Goal: Browse casually

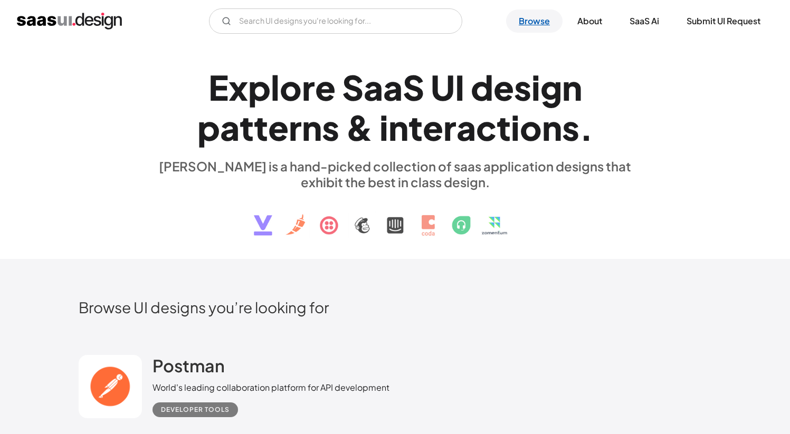
click at [518, 24] on link "Browse" at bounding box center [534, 20] width 56 height 23
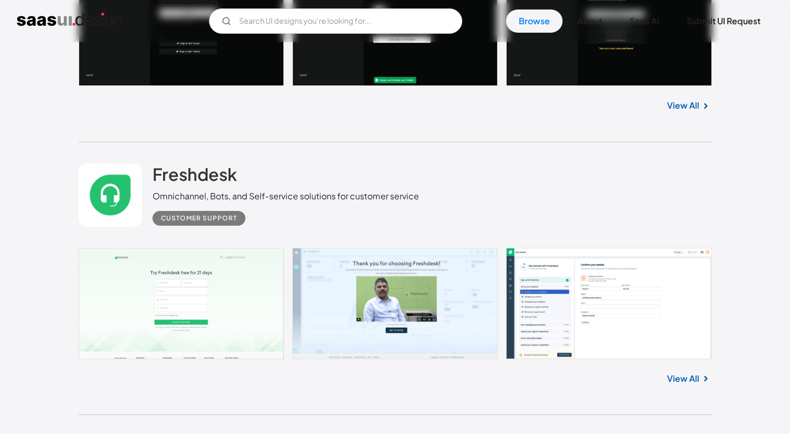
scroll to position [14791, 0]
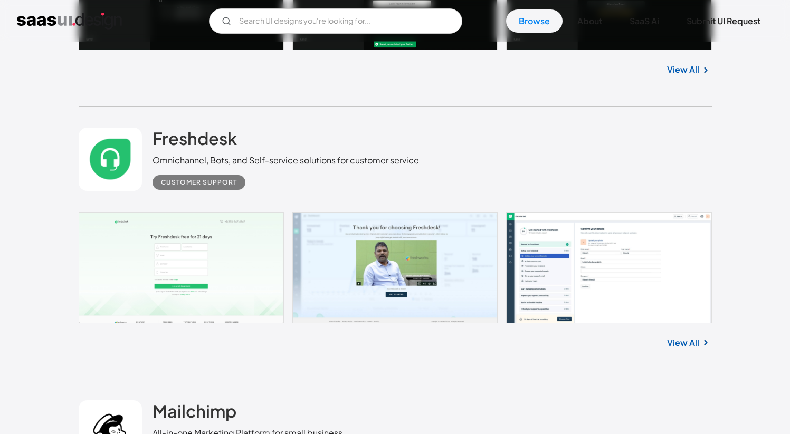
click at [668, 339] on link "View All" at bounding box center [683, 343] width 32 height 13
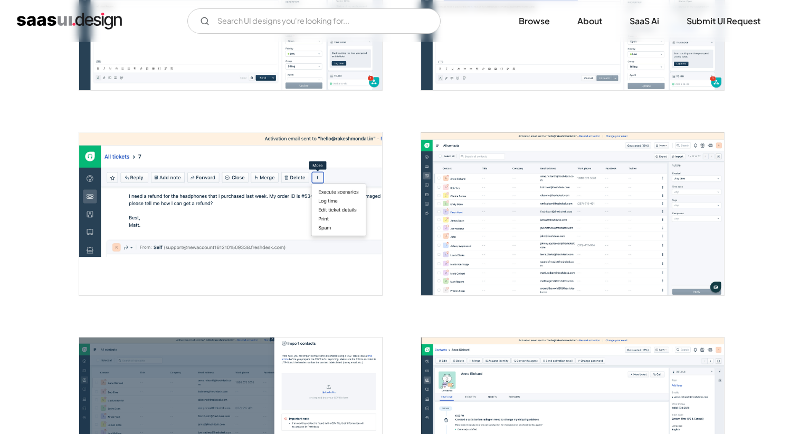
scroll to position [1224, 0]
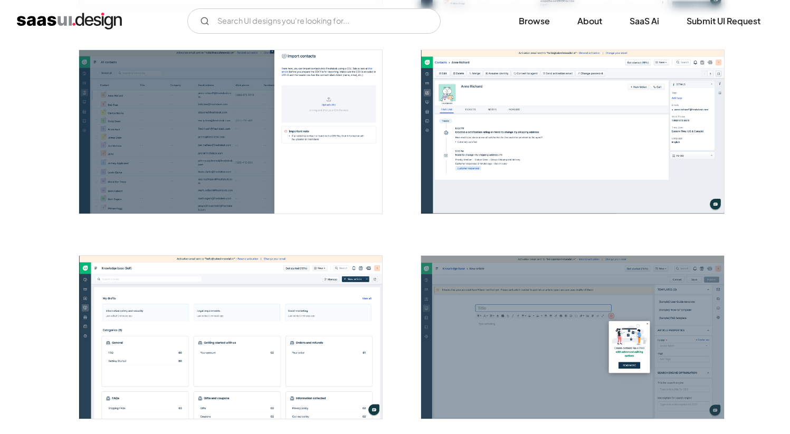
click at [552, 145] on img "open lightbox" at bounding box center [572, 131] width 303 height 163
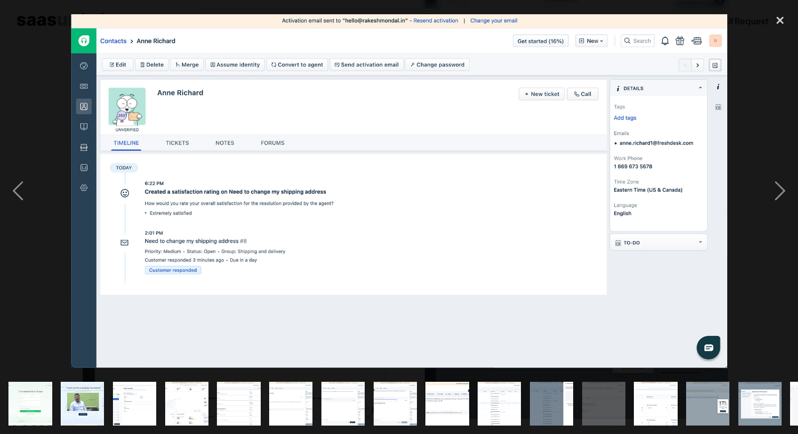
click at [45, 66] on div at bounding box center [399, 190] width 798 height 365
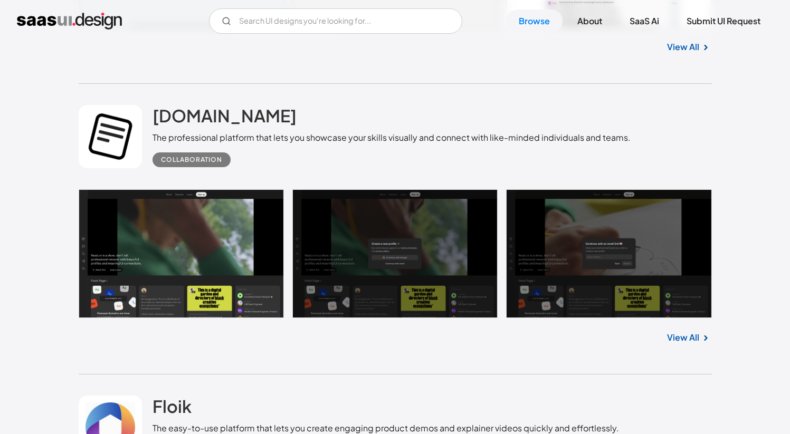
scroll to position [19332, 0]
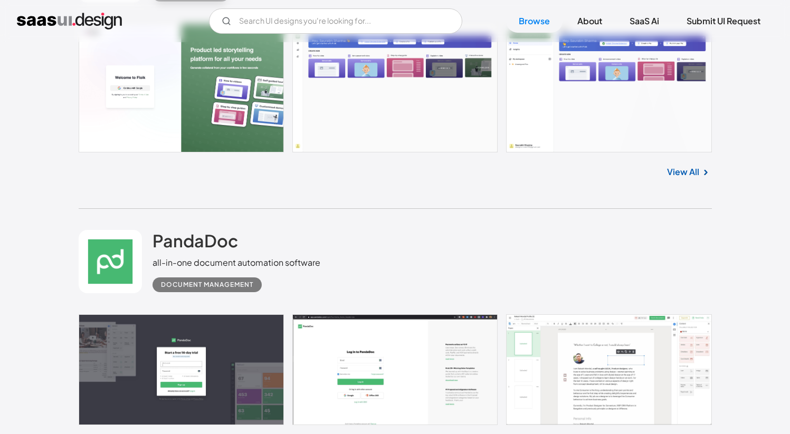
scroll to position [19692, 0]
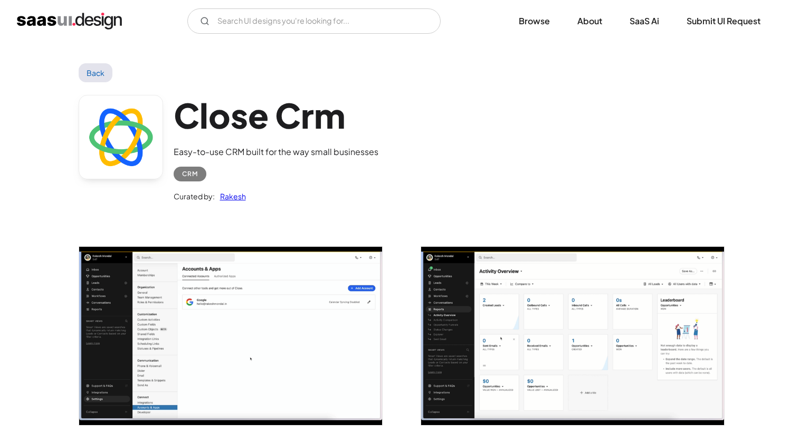
scroll to position [279, 0]
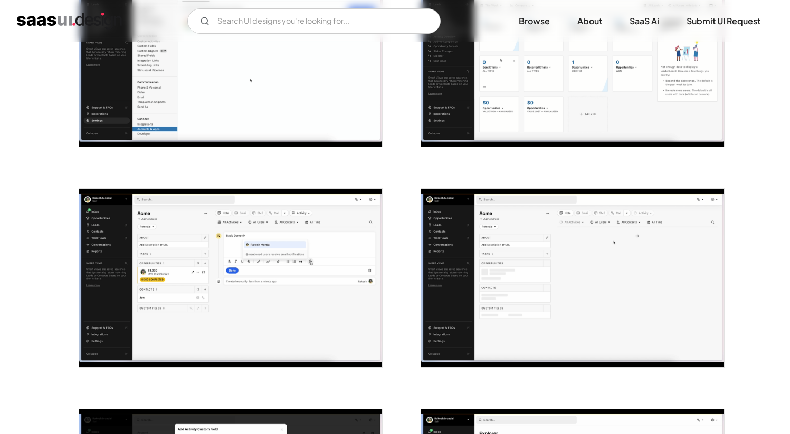
click at [313, 242] on img "open lightbox" at bounding box center [230, 278] width 303 height 178
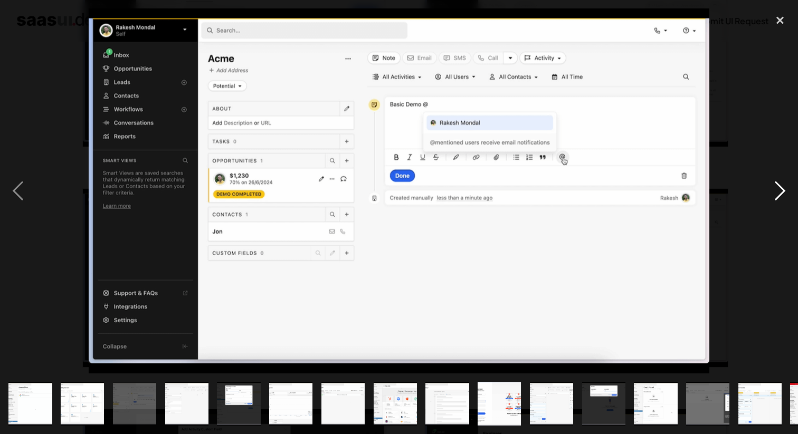
click at [773, 194] on div "next image" at bounding box center [780, 190] width 36 height 365
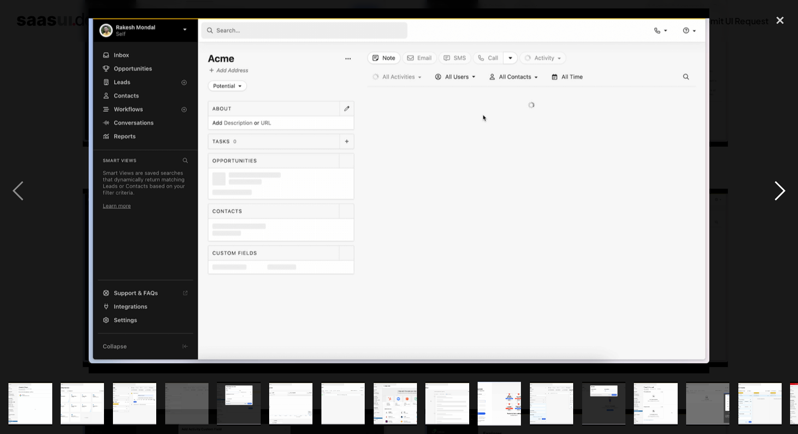
click at [770, 195] on div "next image" at bounding box center [780, 190] width 36 height 365
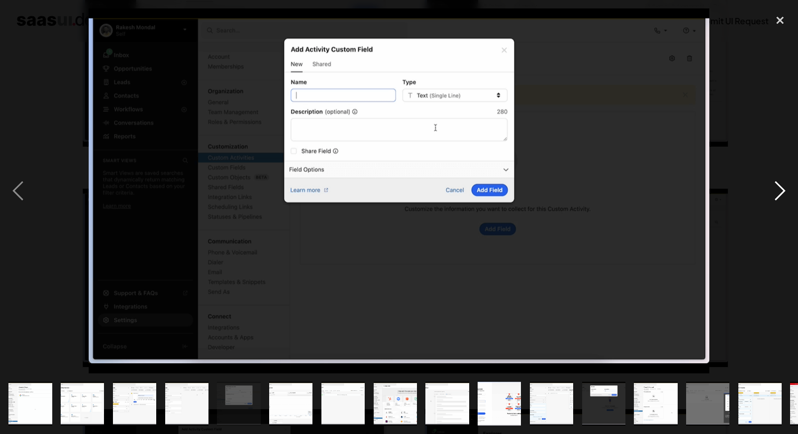
click at [767, 193] on div "next image" at bounding box center [780, 190] width 36 height 365
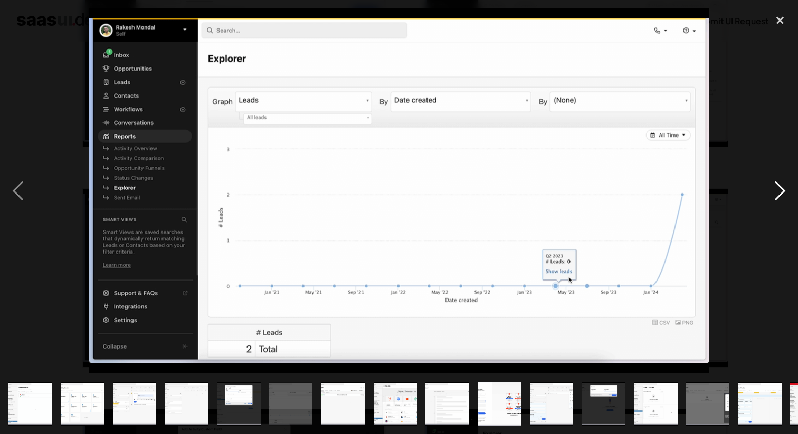
click at [766, 192] on div "next image" at bounding box center [780, 190] width 36 height 365
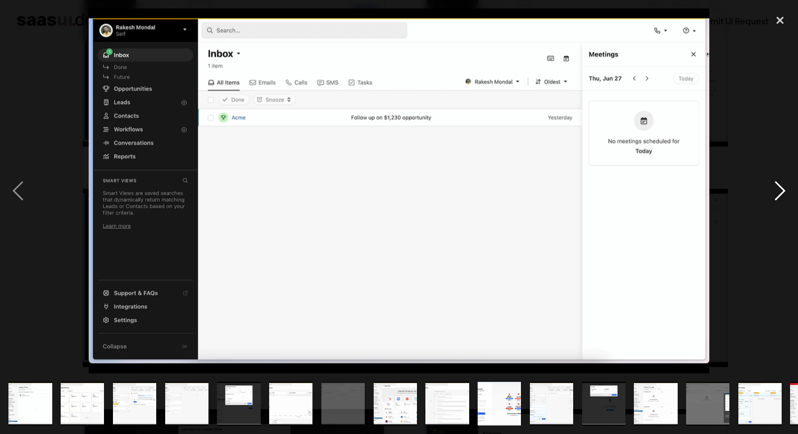
click at [764, 193] on div "next image" at bounding box center [780, 190] width 36 height 365
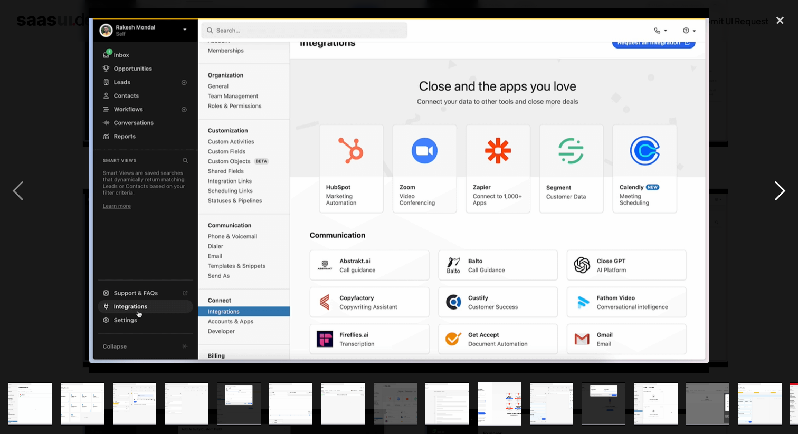
click at [764, 193] on div "next image" at bounding box center [780, 190] width 36 height 365
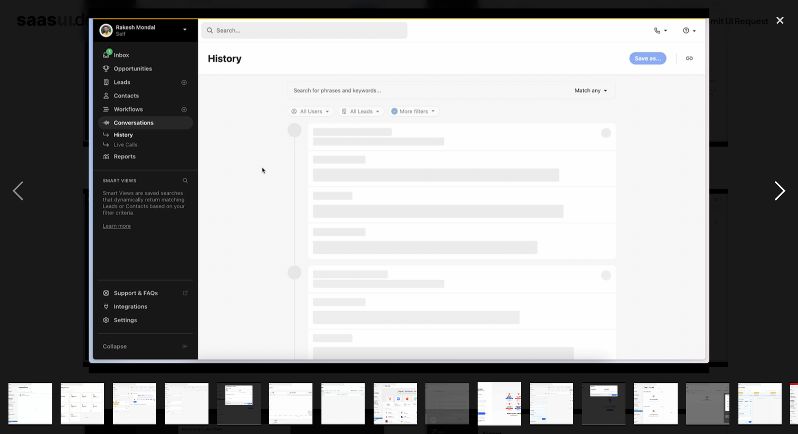
click at [774, 185] on div "next image" at bounding box center [780, 190] width 36 height 365
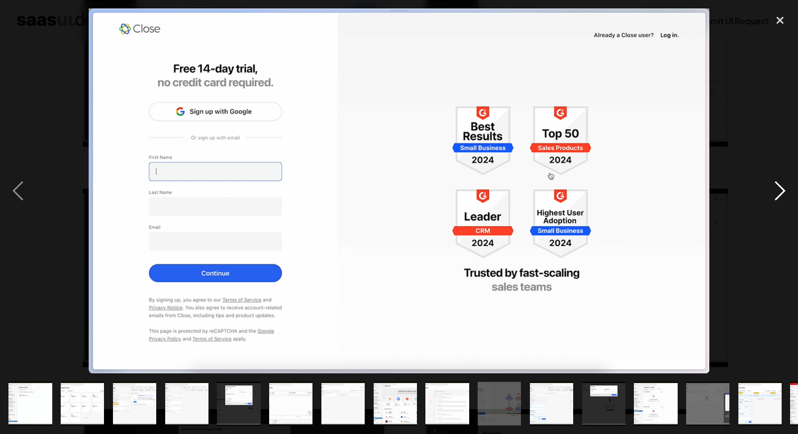
click at [774, 185] on div "next image" at bounding box center [780, 190] width 36 height 365
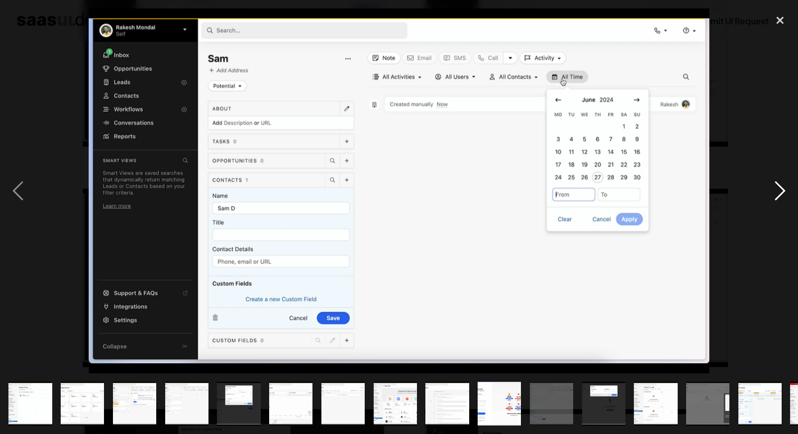
click at [762, 114] on div "next image" at bounding box center [780, 190] width 36 height 365
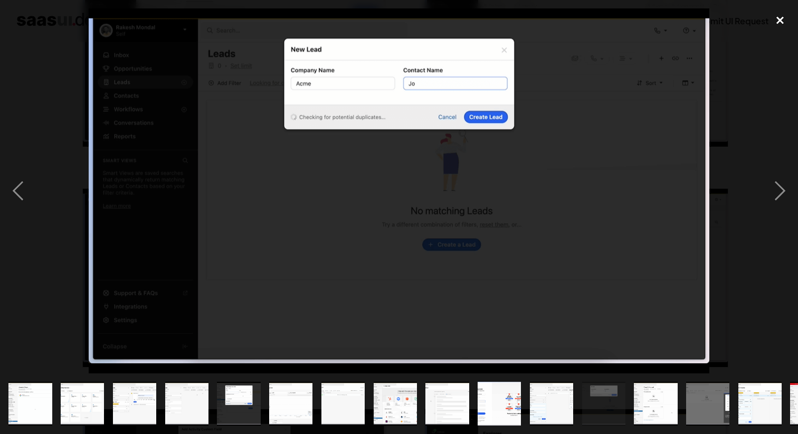
click at [778, 14] on div "close lightbox" at bounding box center [780, 19] width 36 height 23
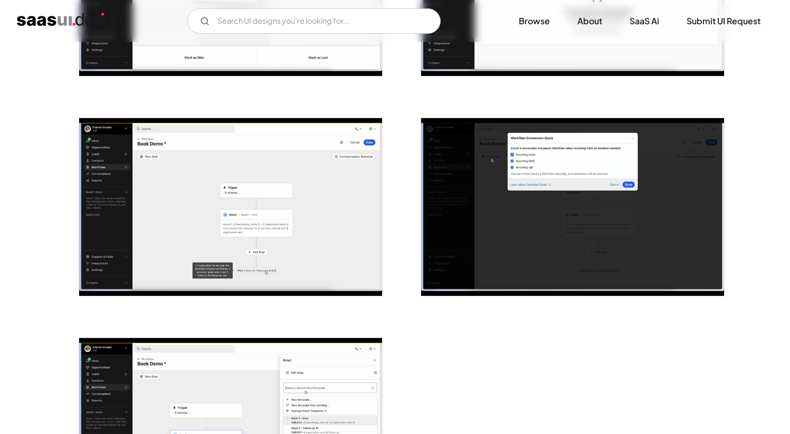
scroll to position [2603, 0]
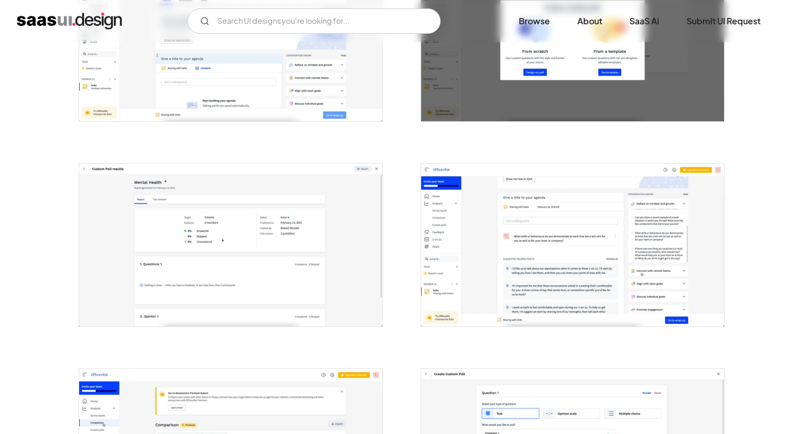
scroll to position [487, 0]
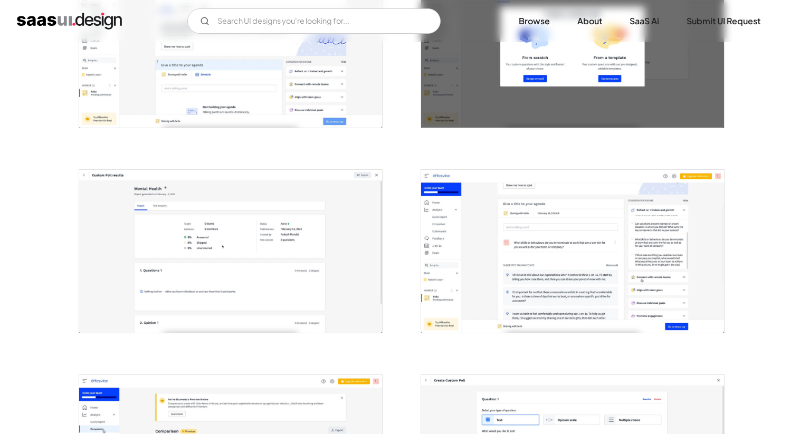
click at [131, 214] on img "open lightbox" at bounding box center [230, 251] width 303 height 162
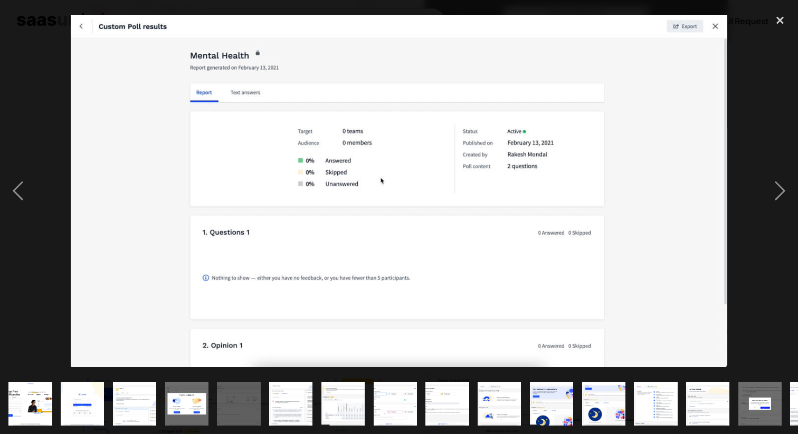
click at [759, 94] on div at bounding box center [399, 190] width 798 height 365
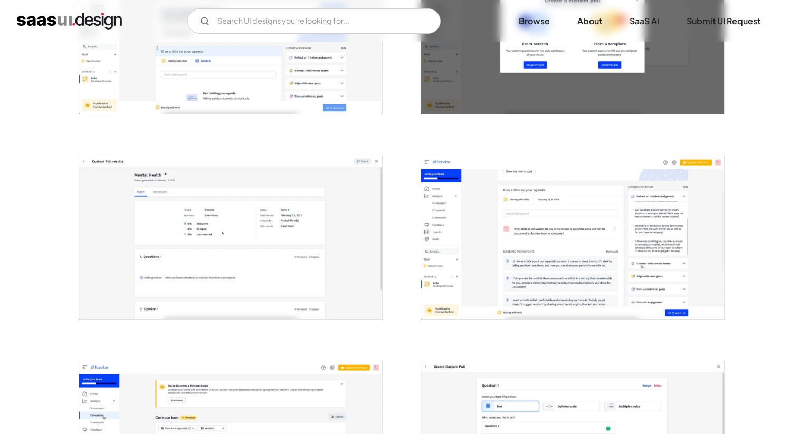
scroll to position [542, 0]
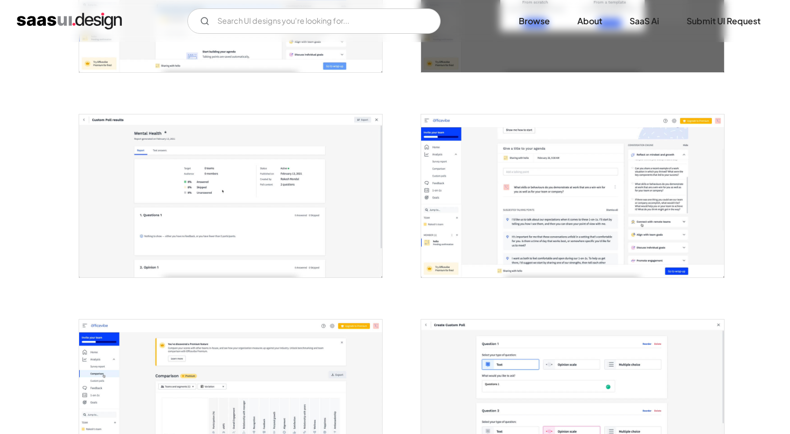
click at [542, 199] on img "open lightbox" at bounding box center [572, 195] width 303 height 162
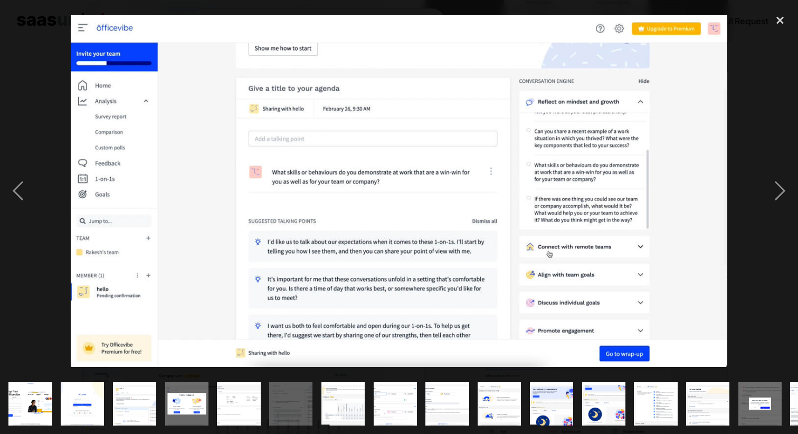
click at [753, 117] on div at bounding box center [399, 190] width 798 height 365
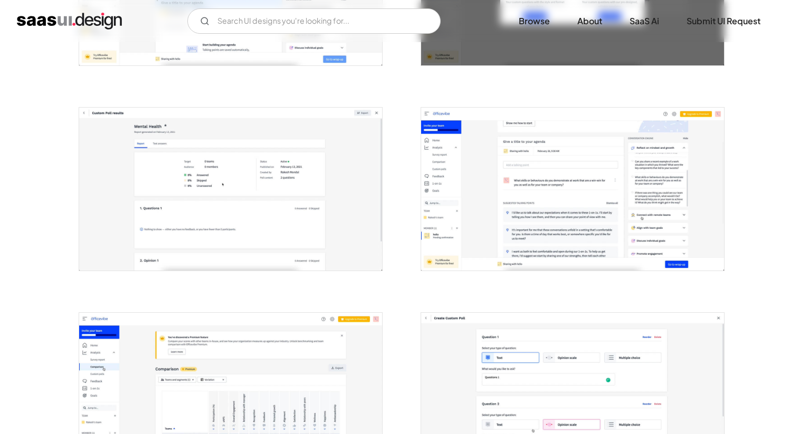
scroll to position [556, 0]
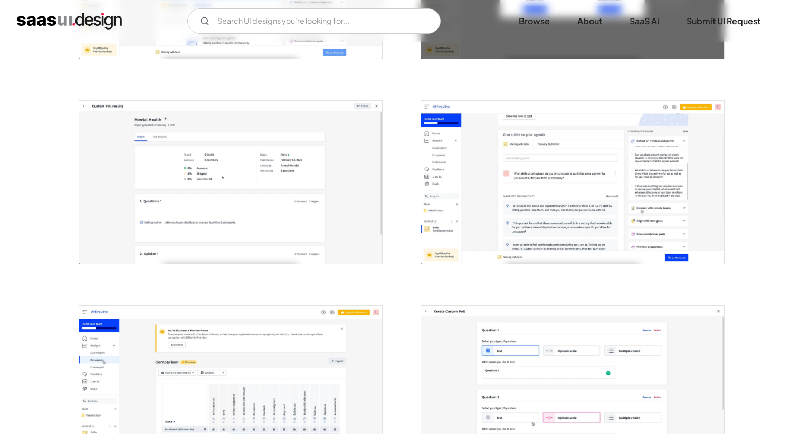
click at [542, 182] on img "open lightbox" at bounding box center [572, 182] width 303 height 162
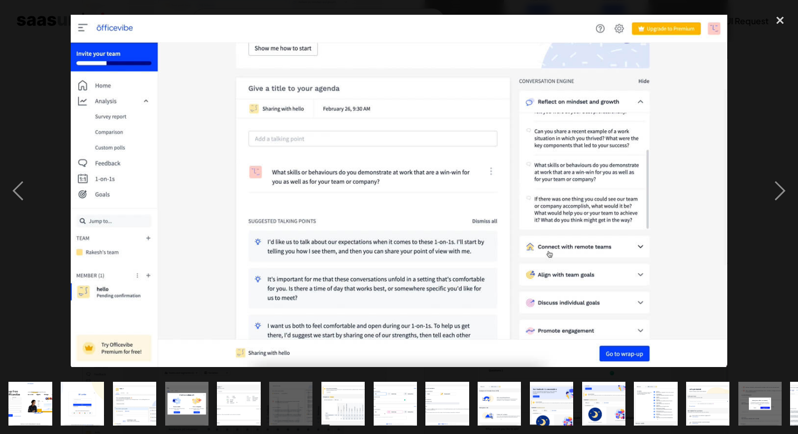
click at [759, 120] on div at bounding box center [399, 190] width 798 height 365
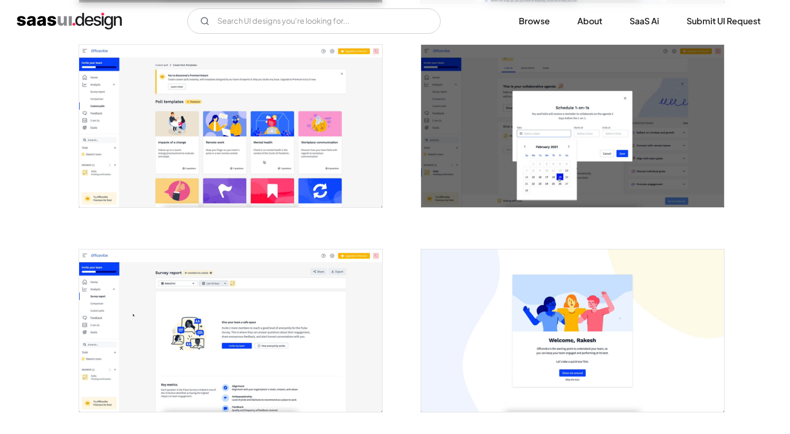
scroll to position [1950, 0]
